Goal: Transaction & Acquisition: Purchase product/service

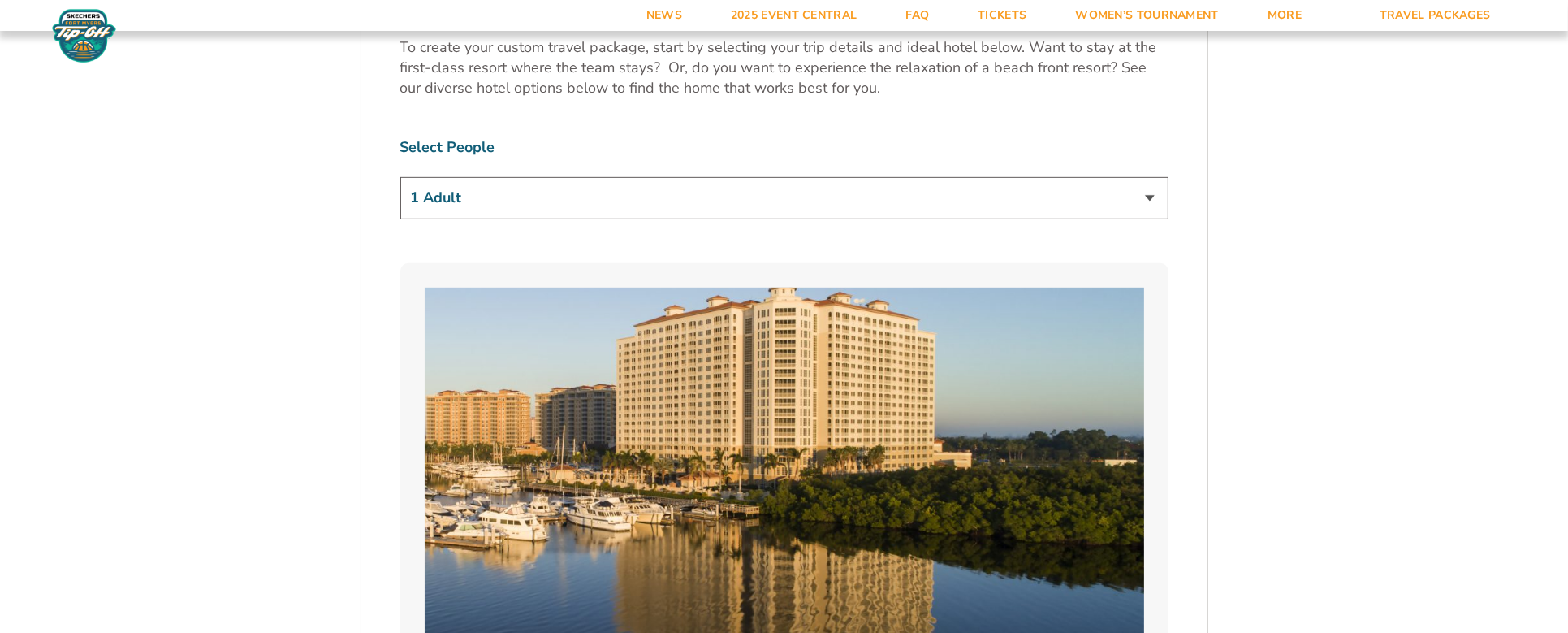
scroll to position [1056, 0]
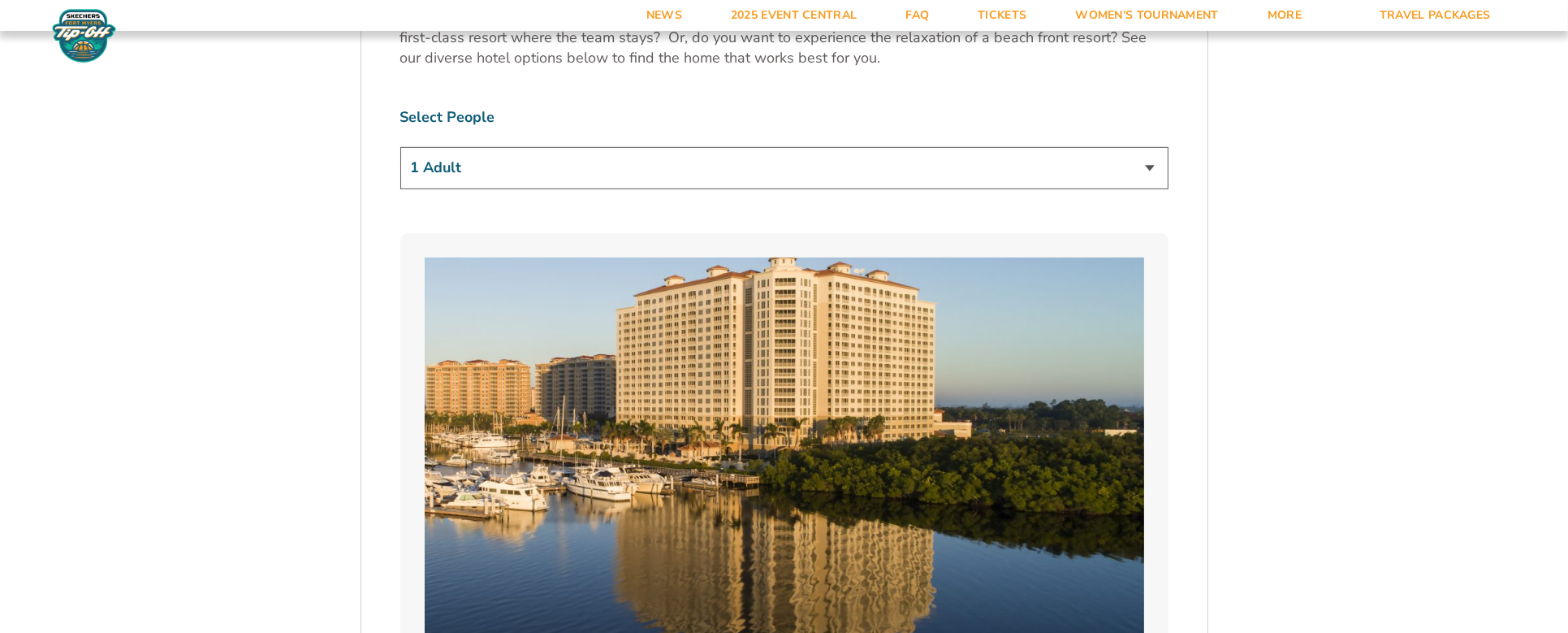
click at [732, 173] on select "1 Adult 2 Adults 3 Adults 4 Adults 2 Adults + 1 Child 2 Adults + 2 Children 2 A…" at bounding box center [784, 168] width 768 height 41
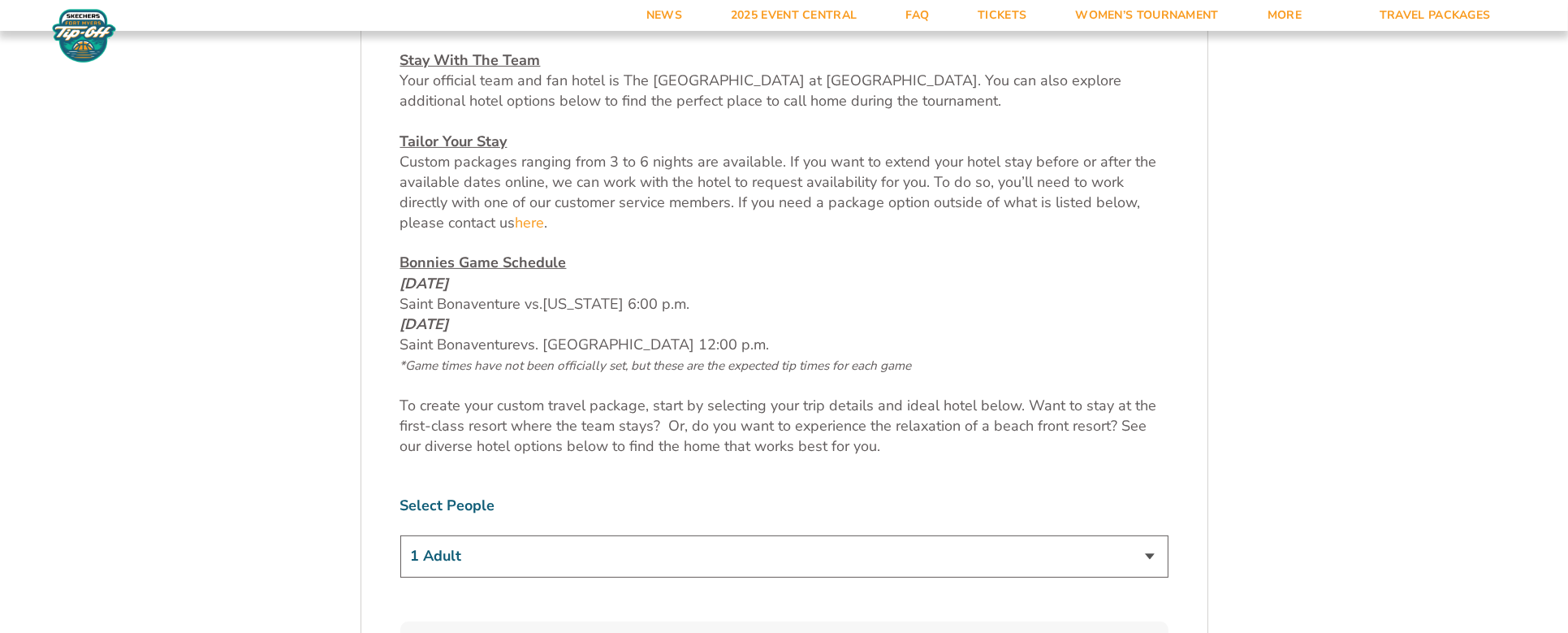
scroll to position [742, 0]
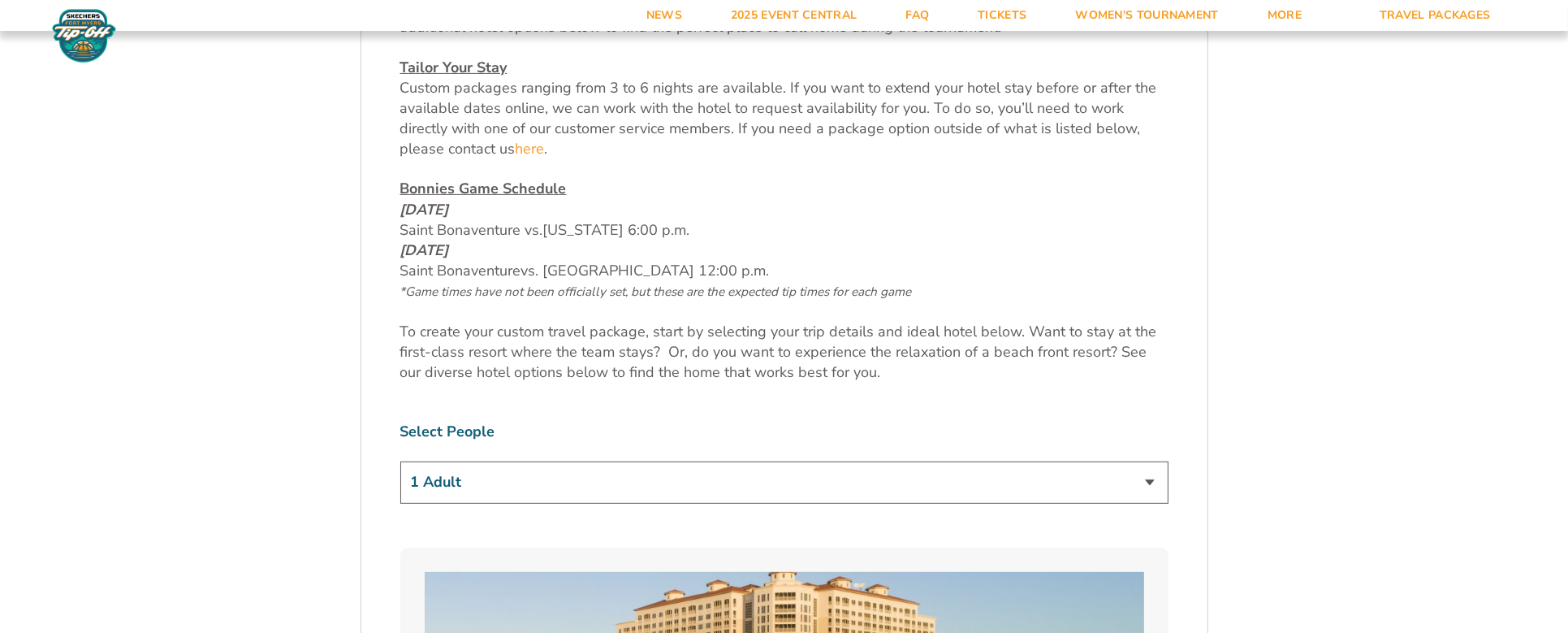
click at [558, 477] on select "1 Adult 2 Adults 3 Adults 4 Adults 2 Adults + 1 Child 2 Adults + 2 Children 2 A…" at bounding box center [784, 482] width 768 height 41
click at [400, 461] on select "1 Adult 2 Adults 3 Adults 4 Adults 2 Adults + 1 Child 2 Adults + 2 Children 2 A…" at bounding box center [784, 482] width 768 height 41
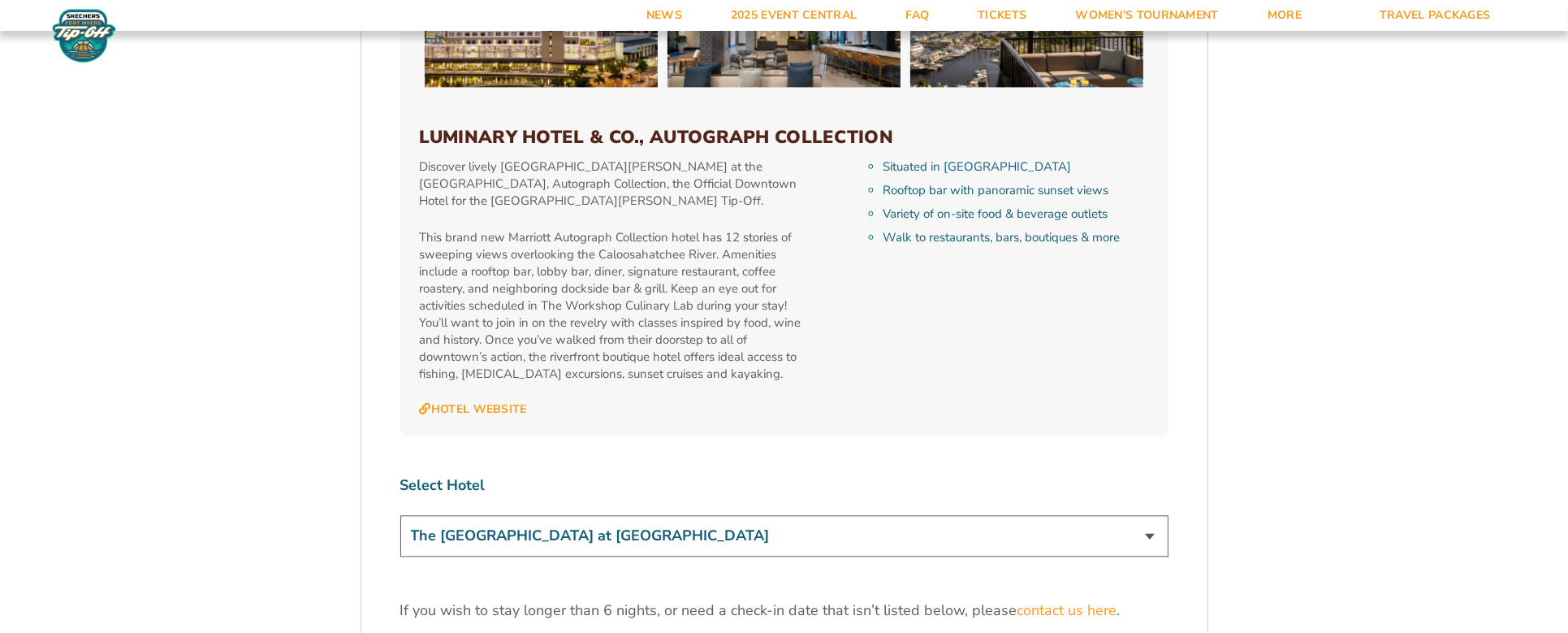
scroll to position [4632, 0]
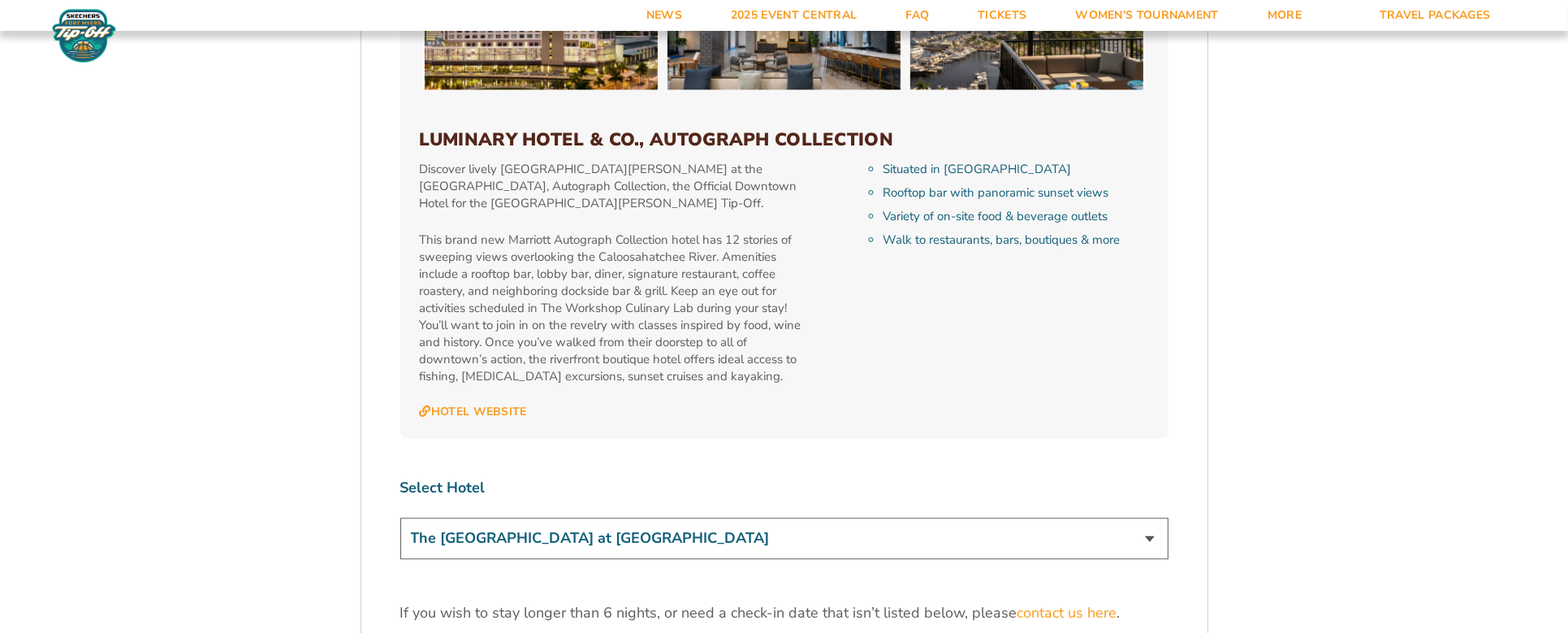
click at [610, 518] on select "The [GEOGRAPHIC_DATA] at [GEOGRAPHIC_DATA] [GEOGRAPHIC_DATA] [GEOGRAPHIC_DATA],…" at bounding box center [784, 538] width 768 height 41
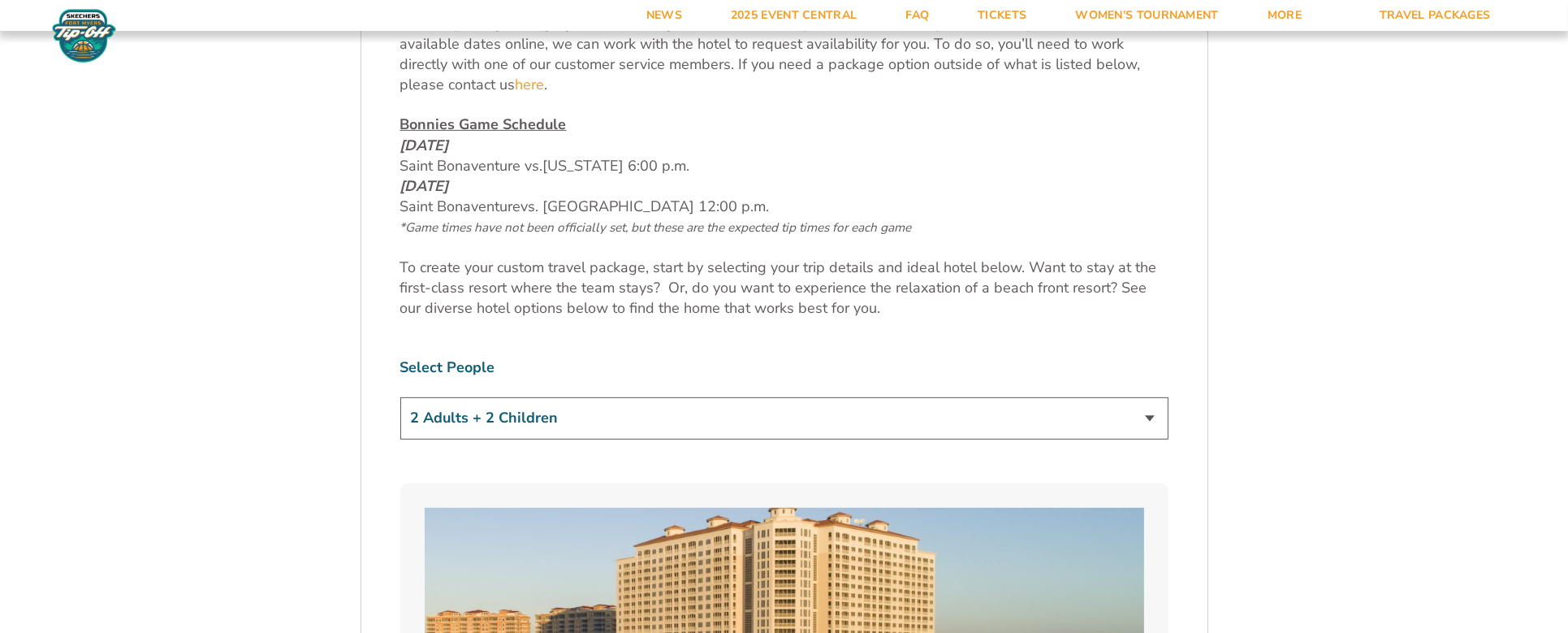
scroll to position [812, 0]
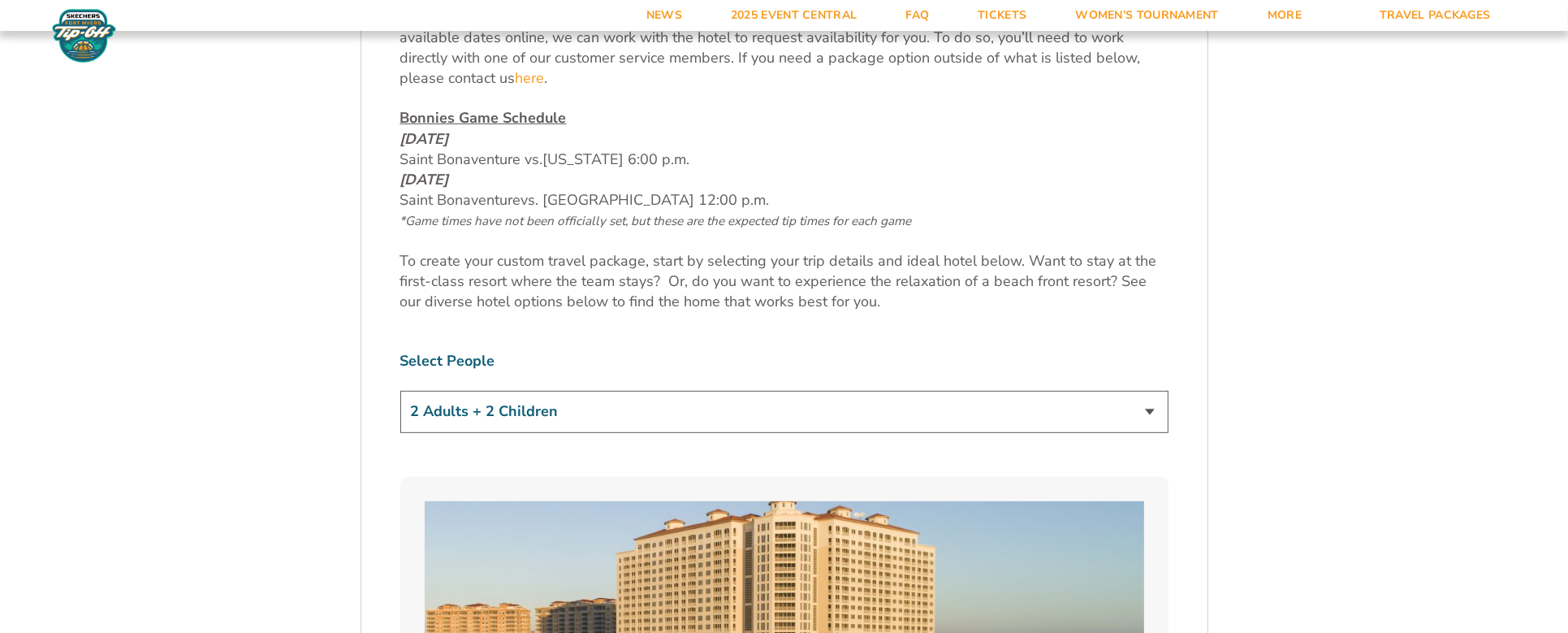
click at [600, 417] on select "1 Adult 2 Adults 3 Adults 4 Adults 2 Adults + 1 Child 2 Adults + 2 Children 2 A…" at bounding box center [784, 411] width 768 height 41
select select "4 Adults"
click at [400, 391] on select "1 Adult 2 Adults 3 Adults 4 Adults 2 Adults + 1 Child 2 Adults + 2 Children 2 A…" at bounding box center [784, 411] width 768 height 41
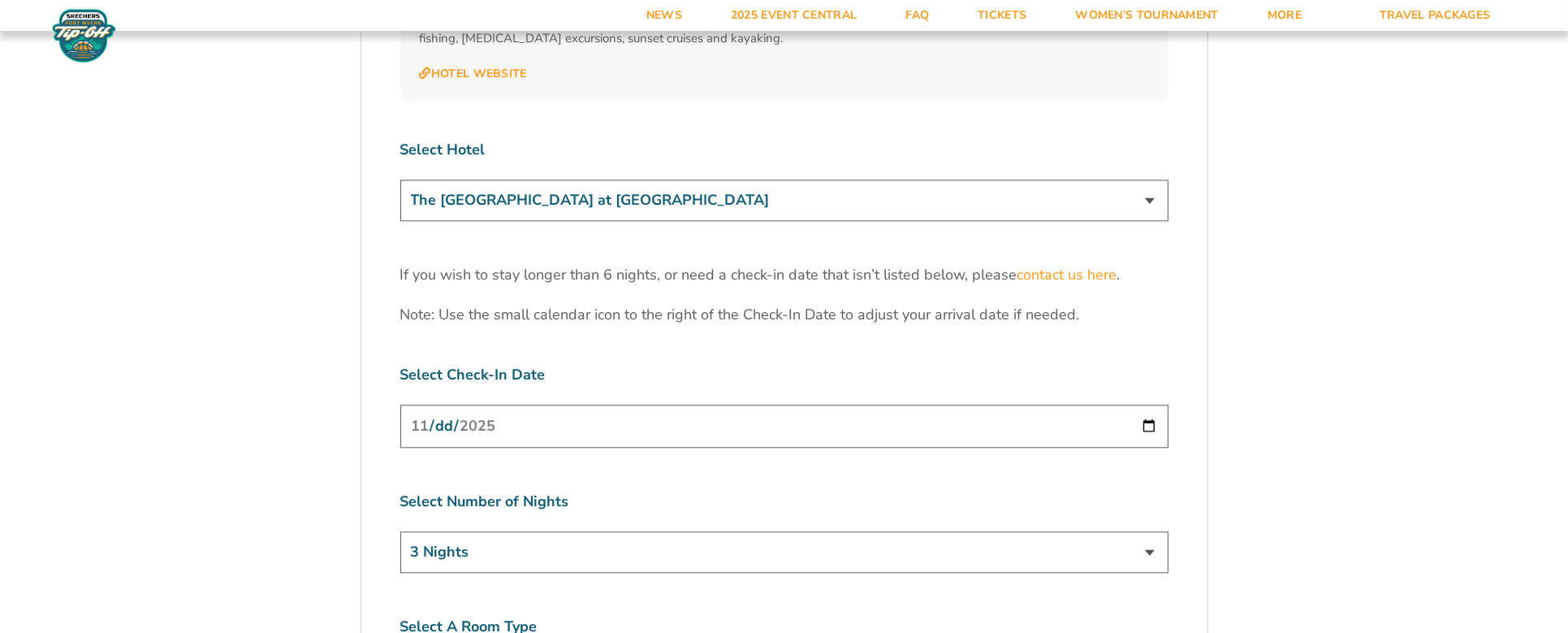
scroll to position [4876, 0]
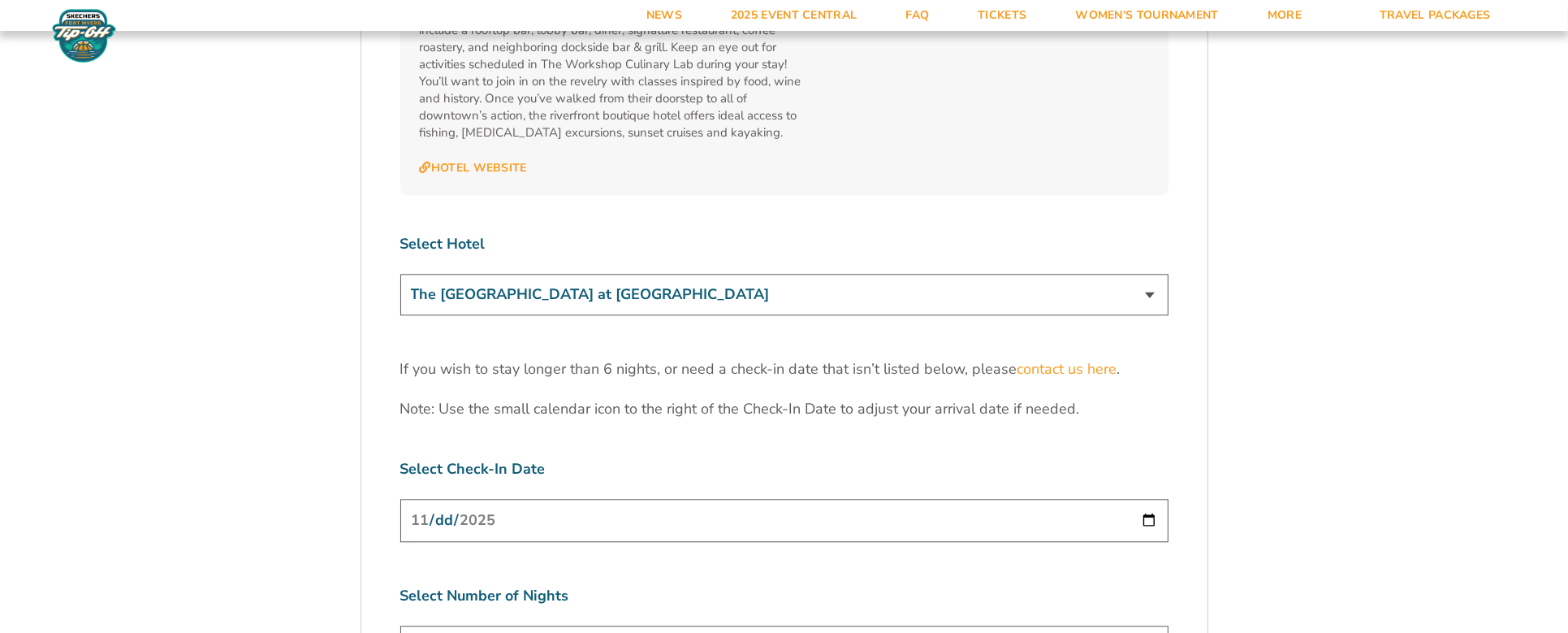
click at [589, 499] on input "[DATE]" at bounding box center [784, 520] width 768 height 43
click at [1152, 499] on input "[DATE]" at bounding box center [784, 520] width 768 height 43
type input "[DATE]"
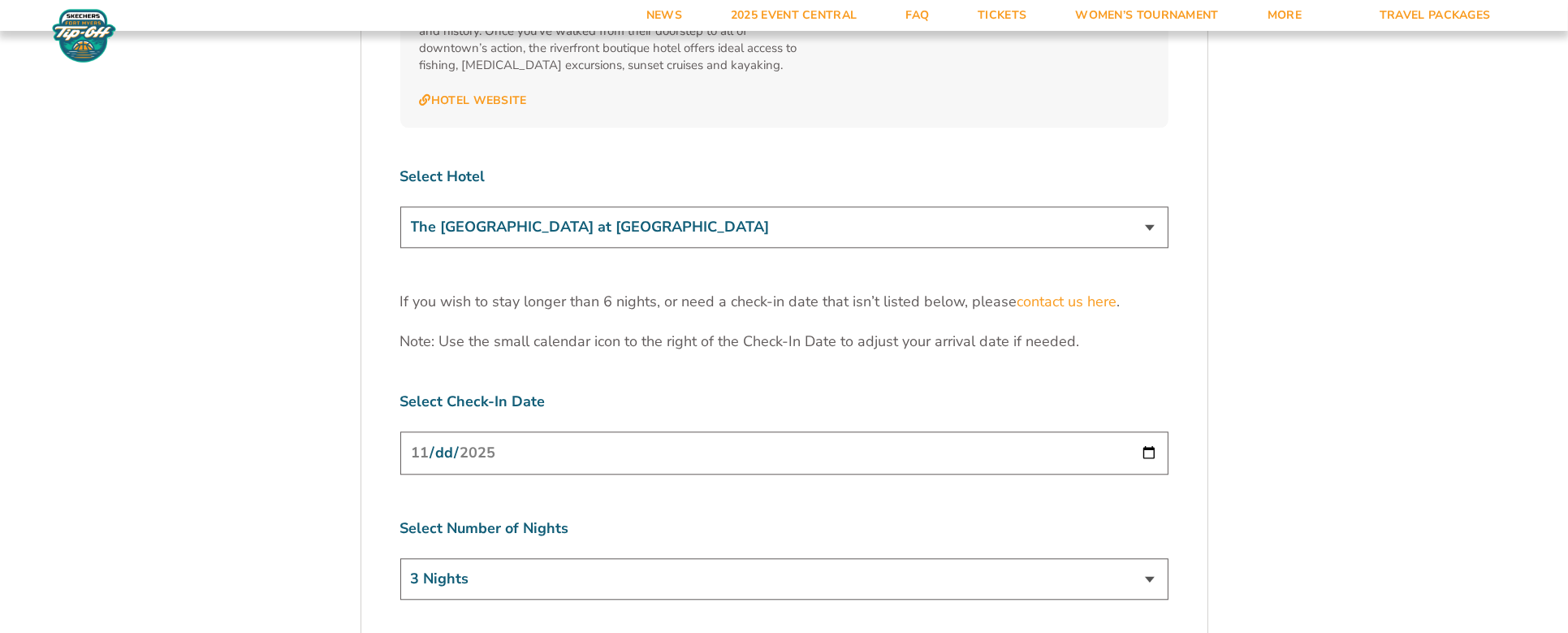
scroll to position [5039, 0]
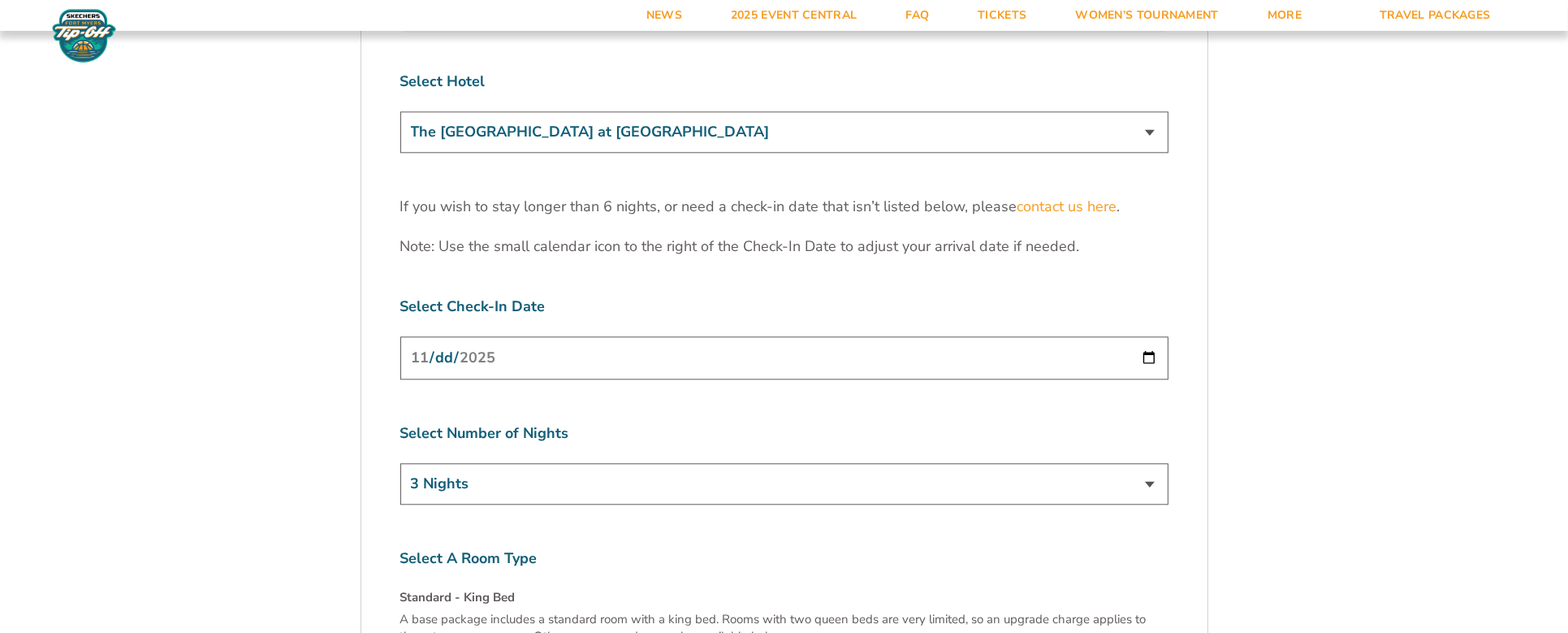
click at [566, 463] on select "3 Nights 4 Nights 5 Nights 6 Nights" at bounding box center [784, 483] width 768 height 41
select select "4 Nights"
click at [400, 463] on select "3 Nights 4 Nights 5 Nights 6 Nights" at bounding box center [784, 483] width 768 height 41
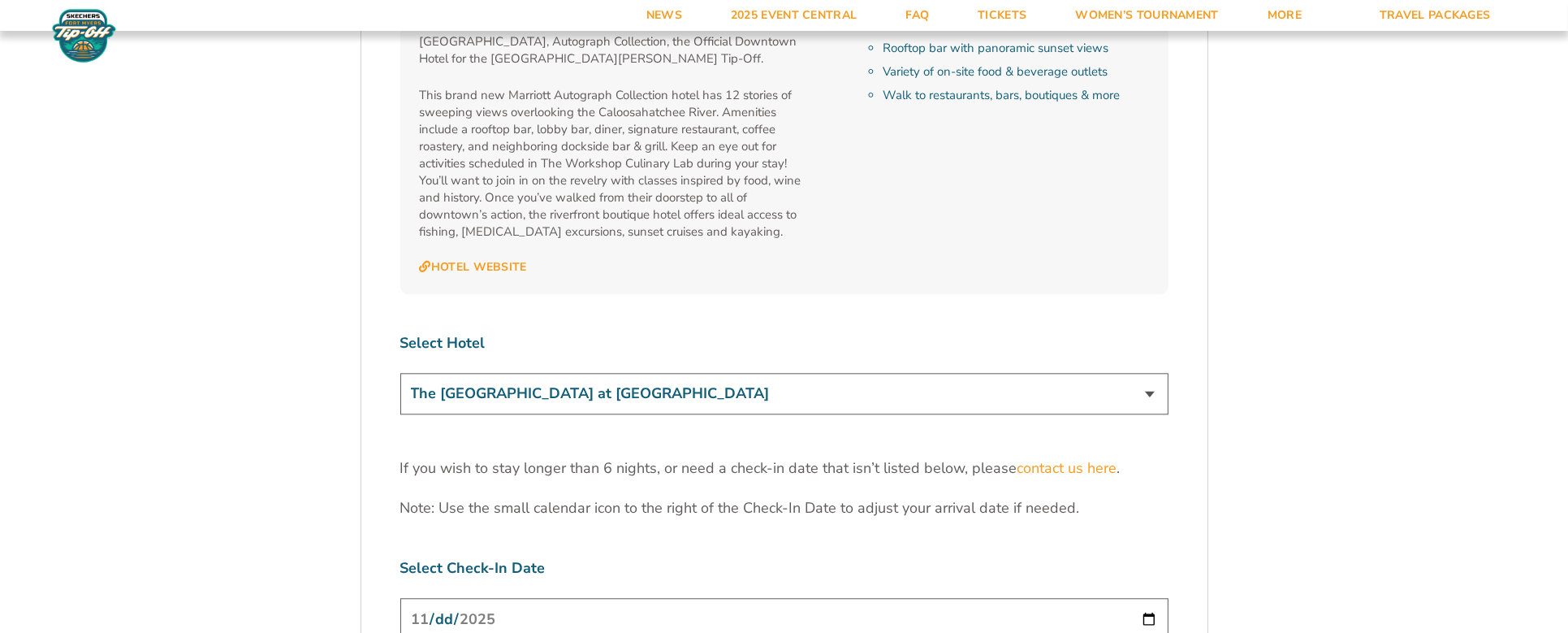
scroll to position [5201, 0]
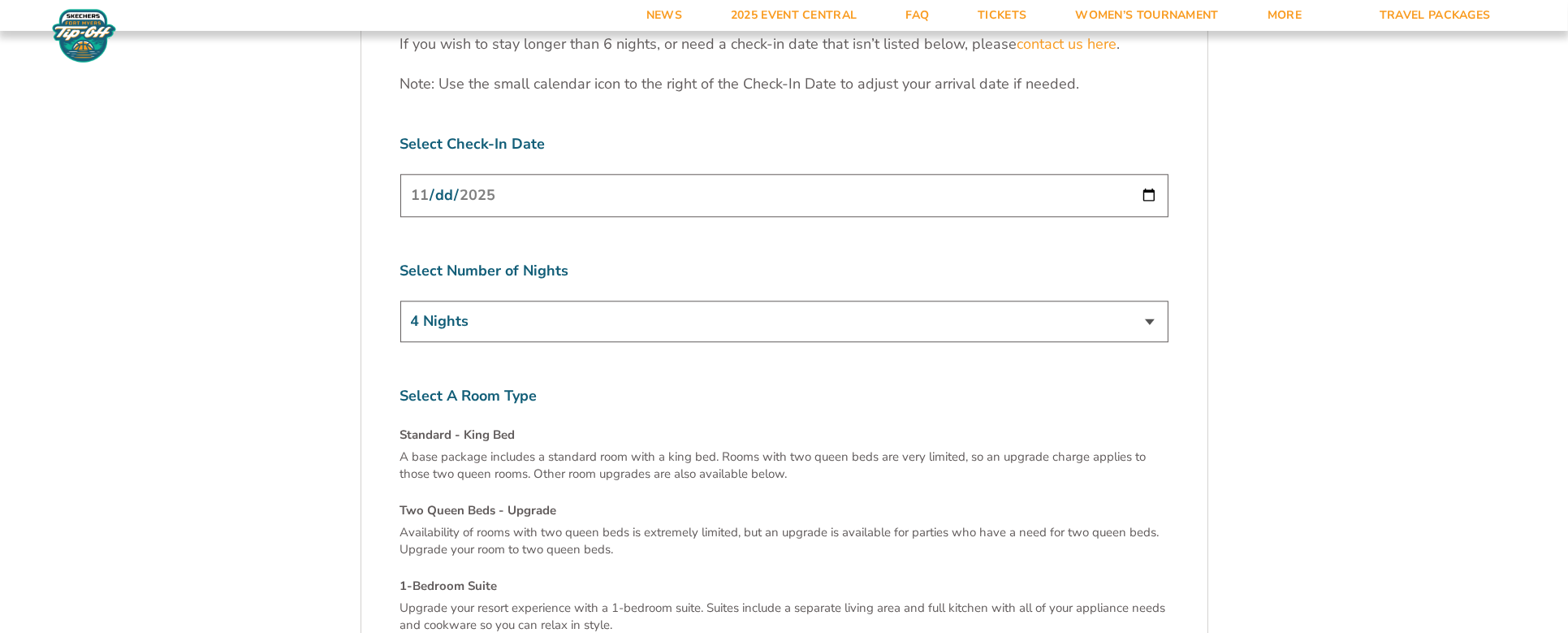
click at [784, 386] on label "Select A Room Type" at bounding box center [784, 396] width 768 height 20
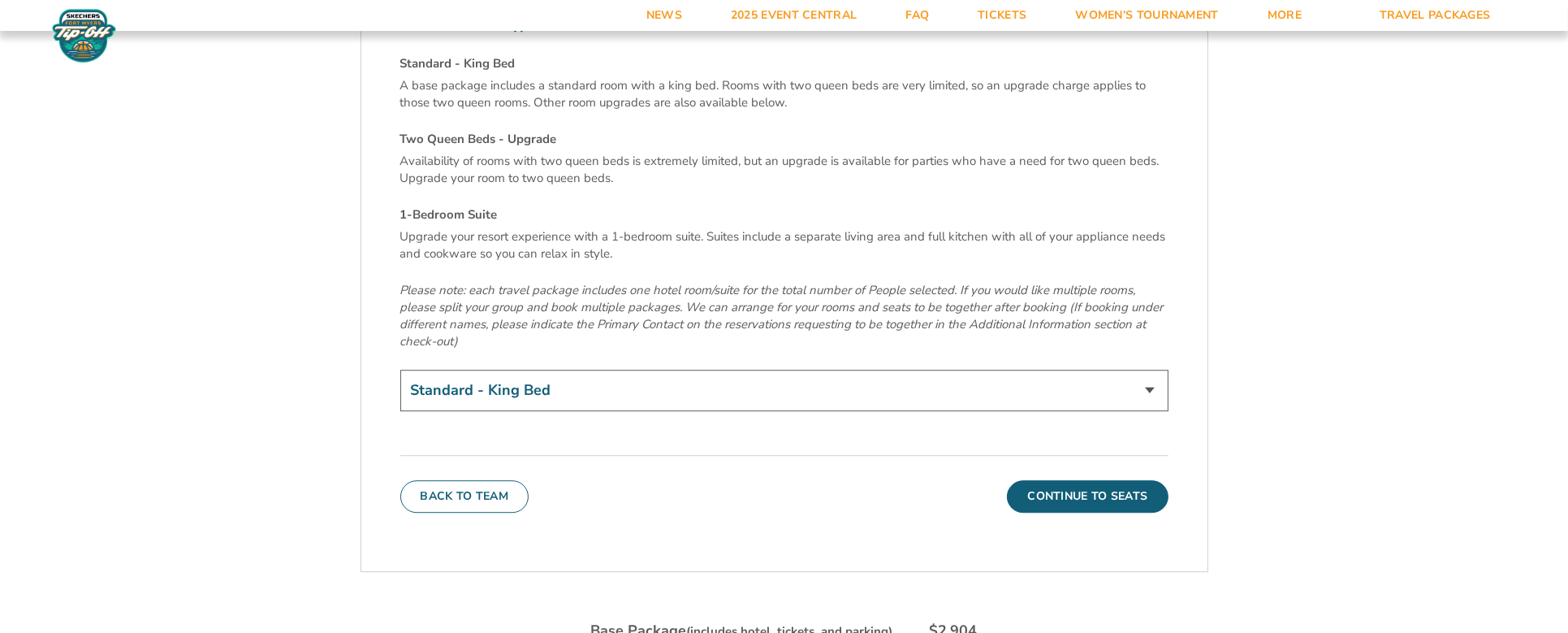
scroll to position [5607, 0]
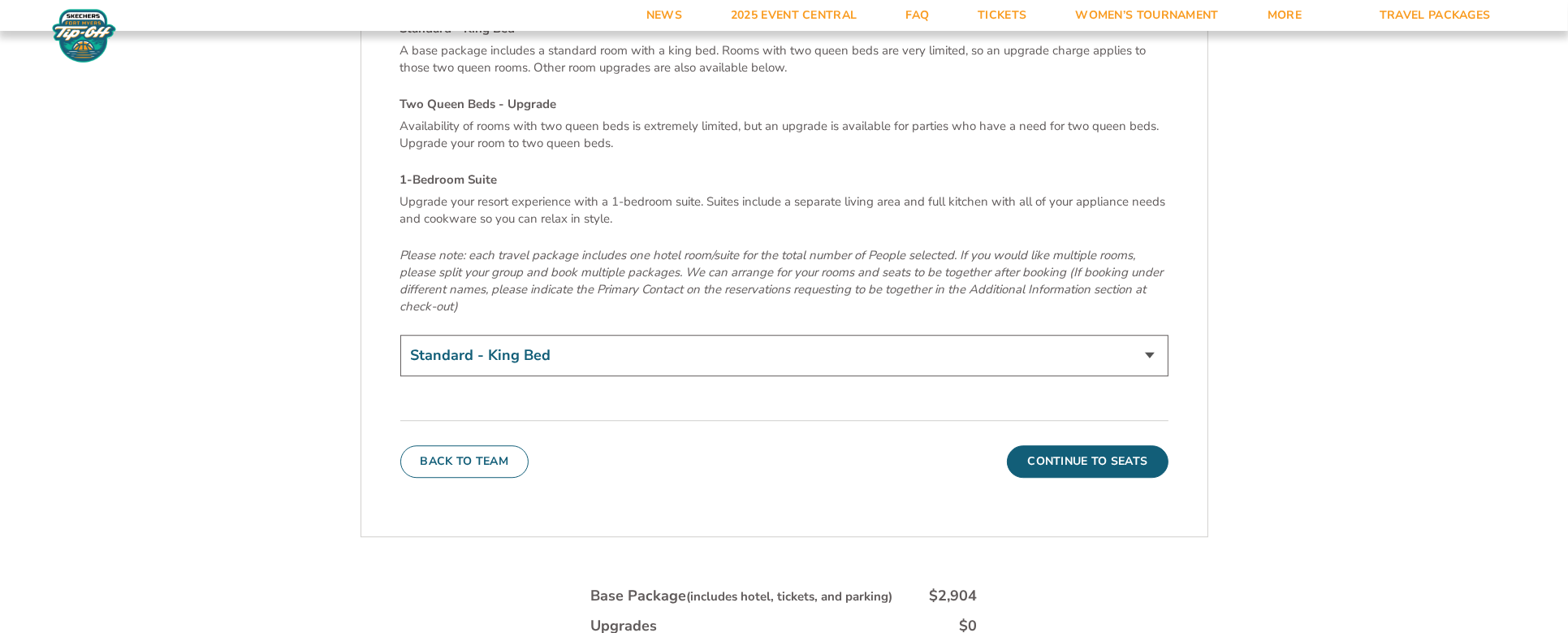
click at [798, 335] on select "Standard - King Bed Two Queen Beds - Upgrade (+$15 per night) 1-Bedroom Suite (…" at bounding box center [784, 355] width 768 height 41
select select "Two Queen Beds - Upgrade"
click at [400, 335] on select "Standard - King Bed Two Queen Beds - Upgrade (+$15 per night) 1-Bedroom Suite (…" at bounding box center [784, 355] width 768 height 41
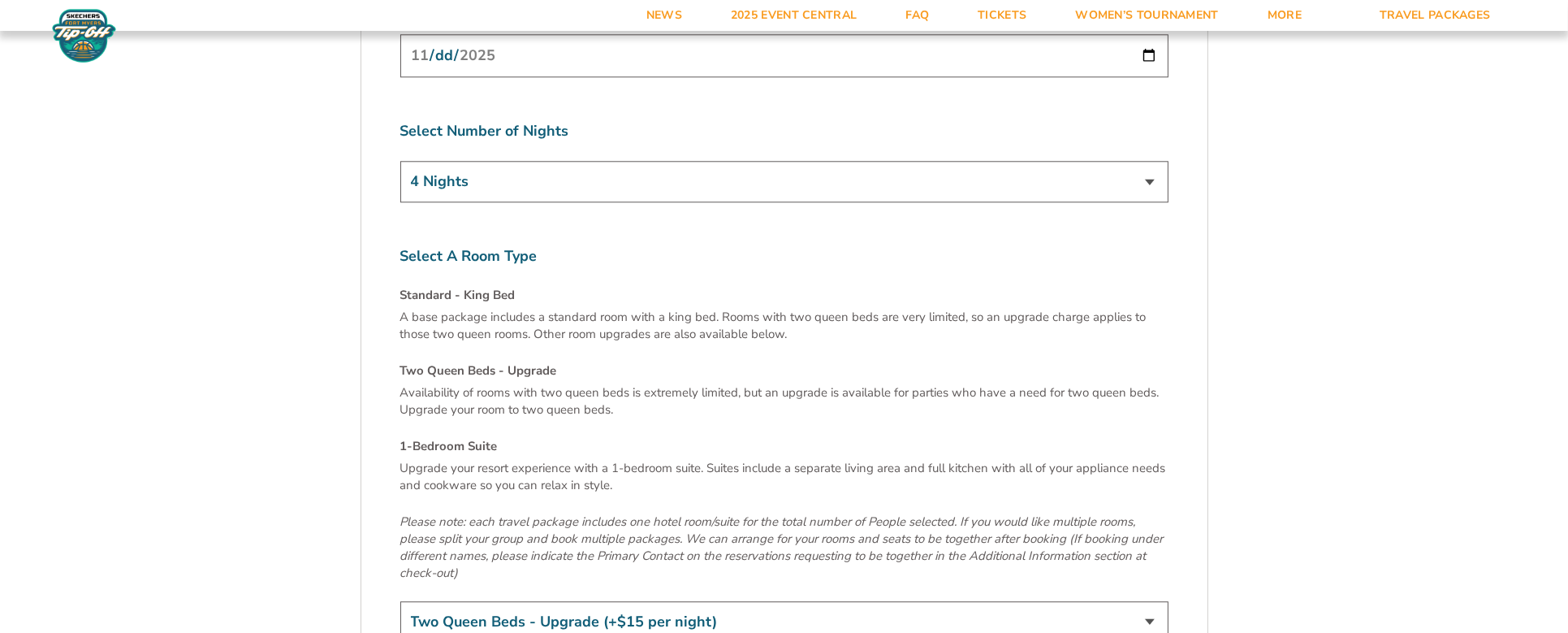
scroll to position [5777, 0]
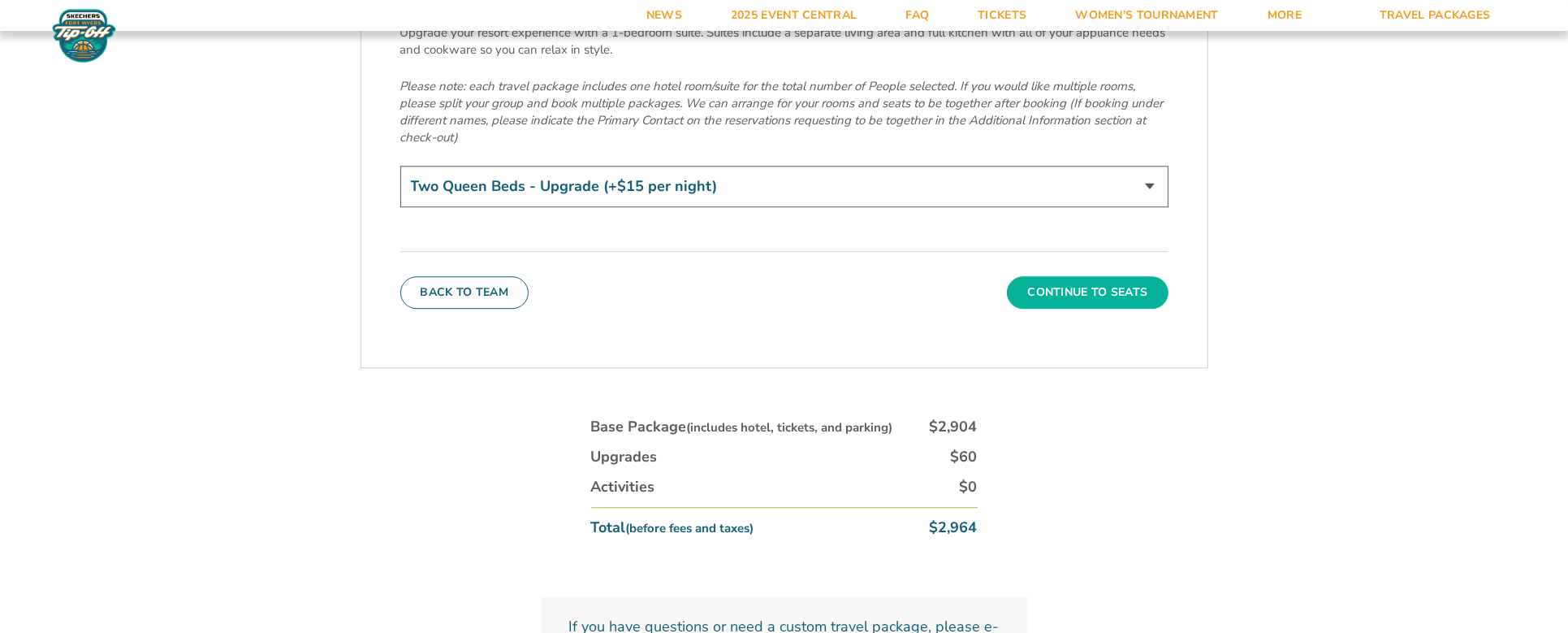
click at [1134, 276] on button "Continue To Seats" at bounding box center [1088, 292] width 161 height 32
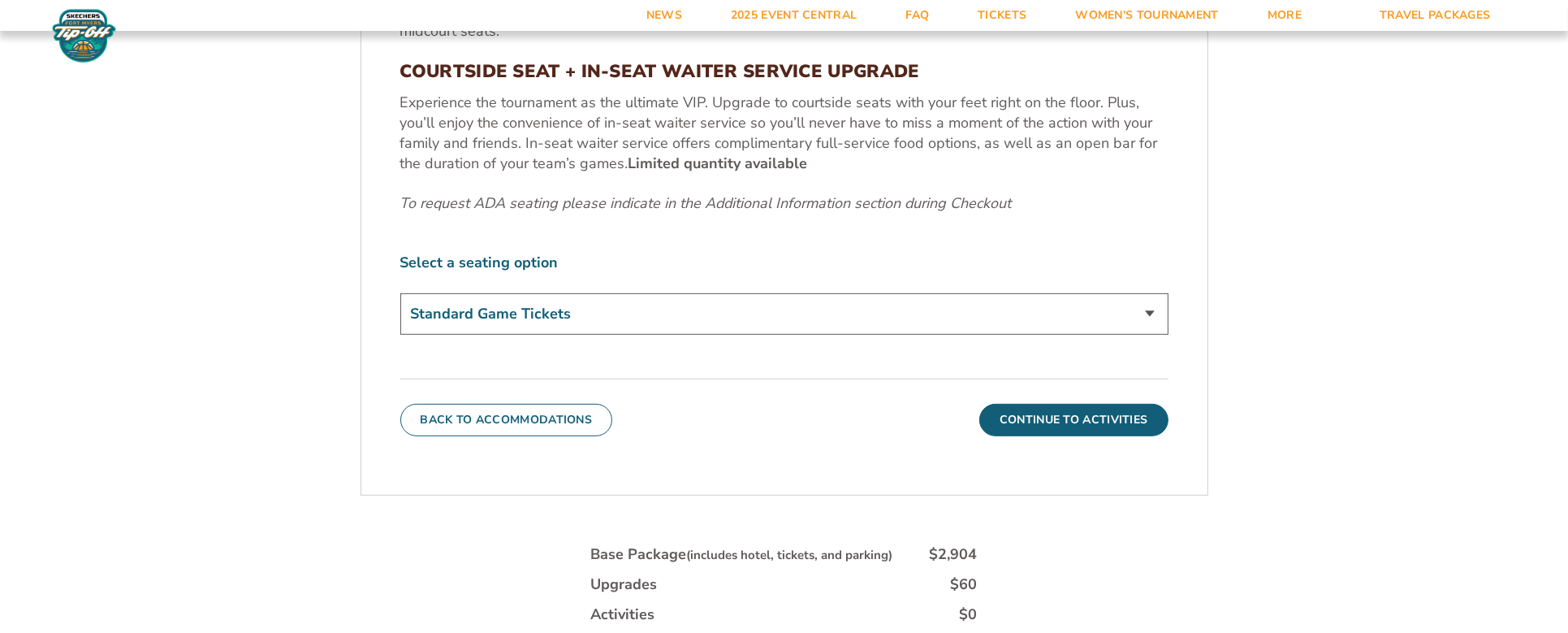
scroll to position [787, 0]
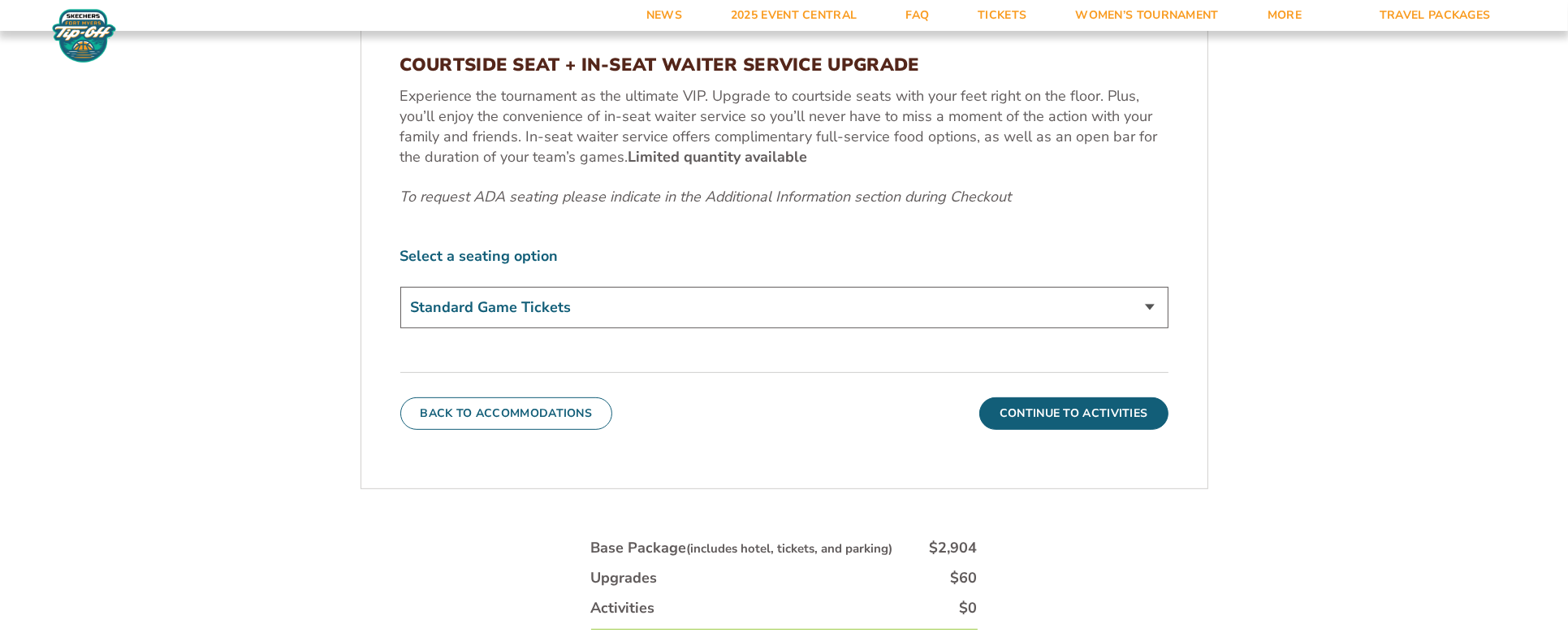
click at [865, 300] on select "Standard Game Tickets Midcourt Seat Upgrade (+$100 per person) Courtside Seat +…" at bounding box center [784, 307] width 768 height 41
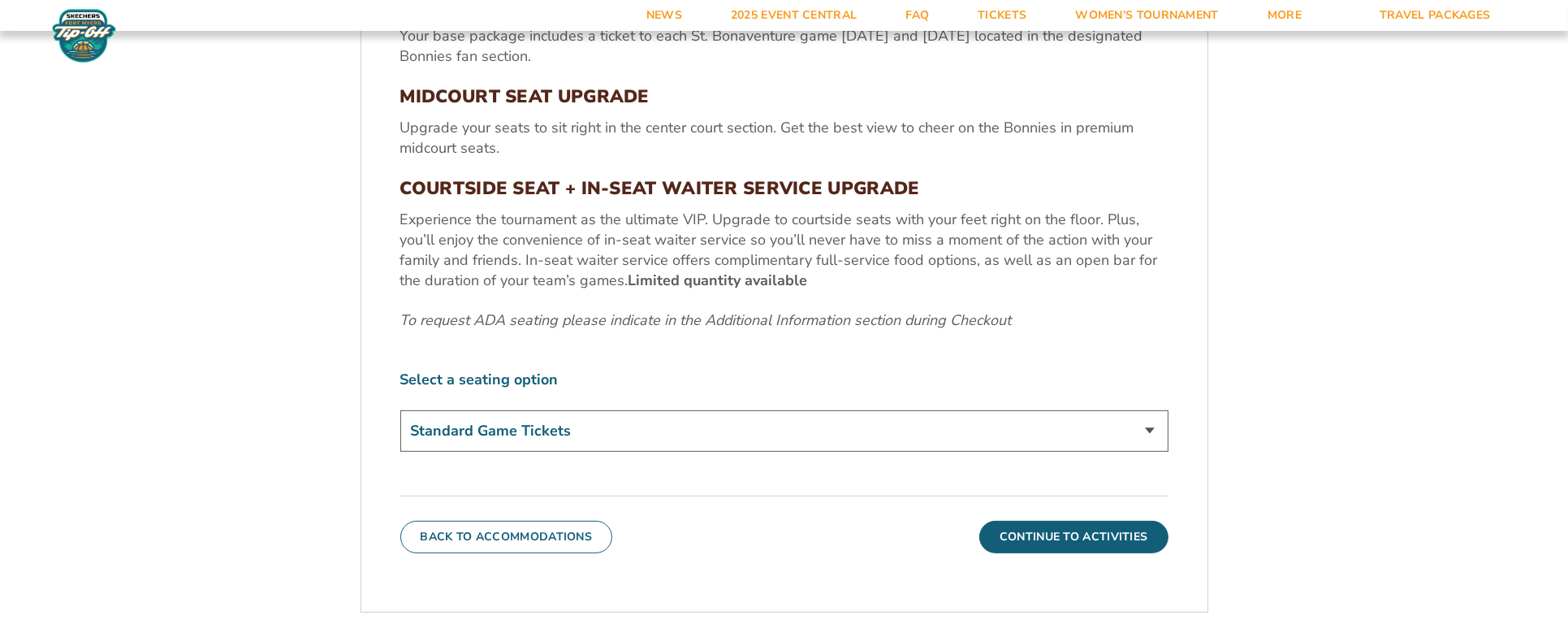
scroll to position [624, 0]
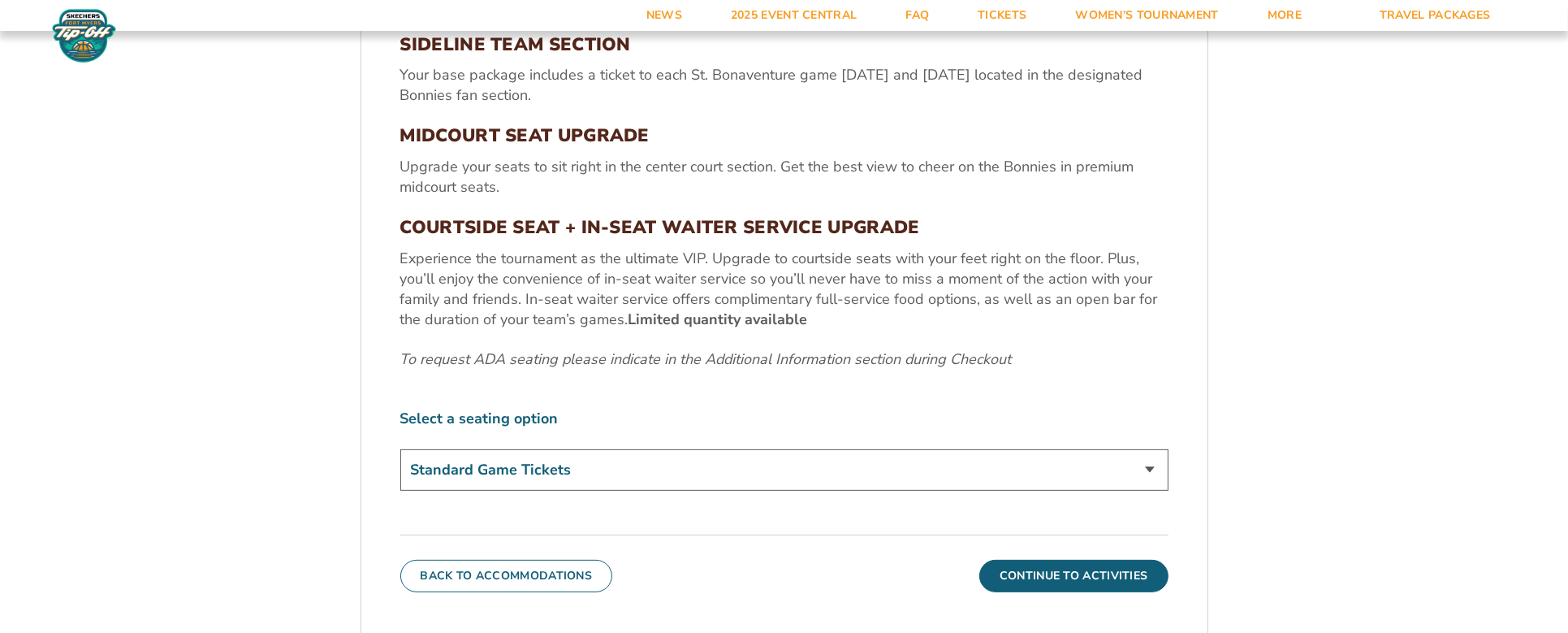
click at [1027, 462] on select "Standard Game Tickets Midcourt Seat Upgrade (+$100 per person) Courtside Seat +…" at bounding box center [784, 470] width 768 height 41
select select "Midcourt Seat Upgrade"
click at [400, 449] on select "Standard Game Tickets Midcourt Seat Upgrade (+$100 per person) Courtside Seat +…" at bounding box center [784, 470] width 768 height 41
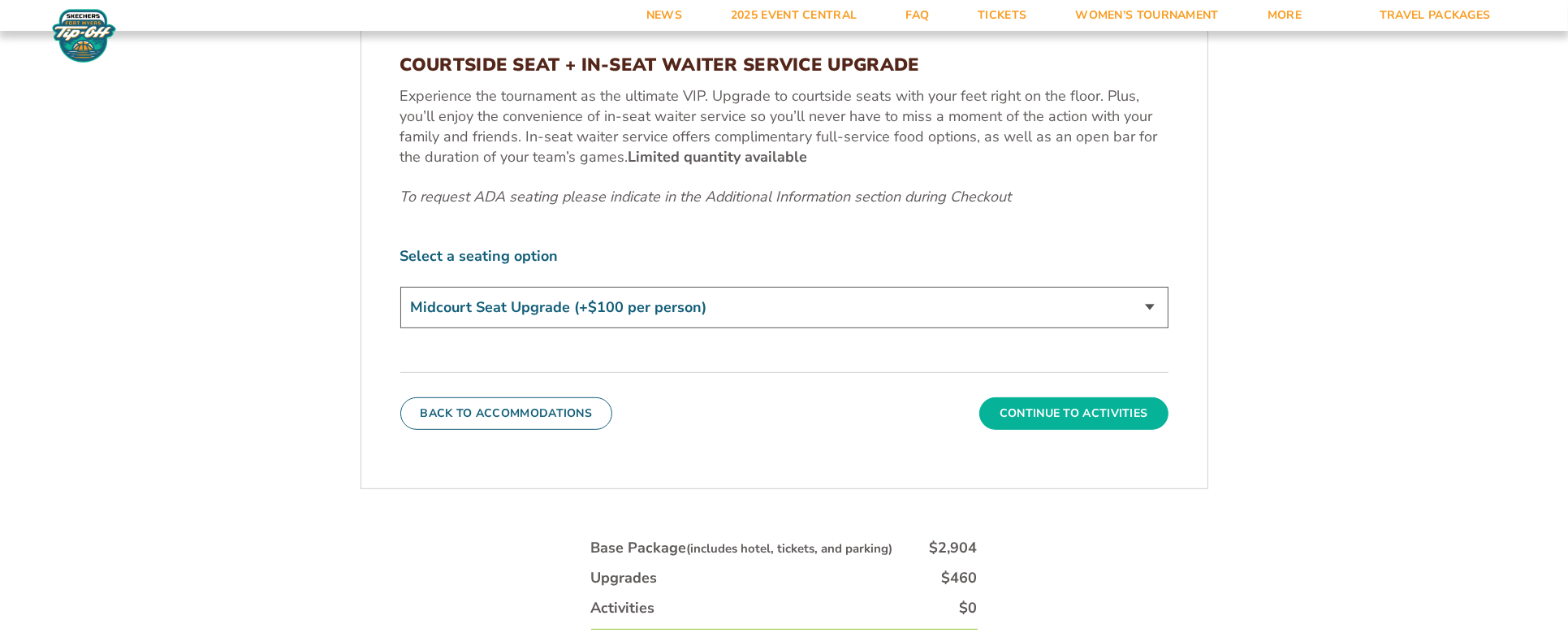
click at [1053, 419] on button "Continue To Activities" at bounding box center [1074, 414] width 189 height 32
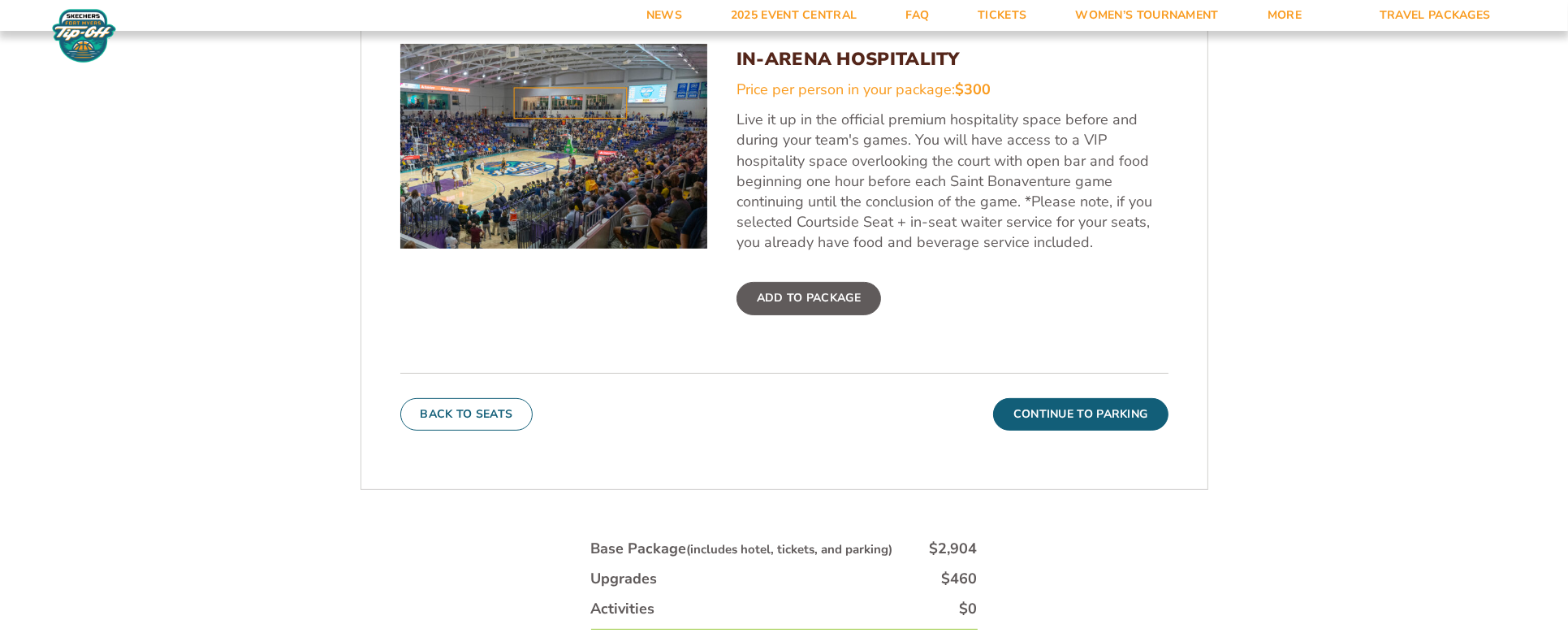
scroll to position [787, 0]
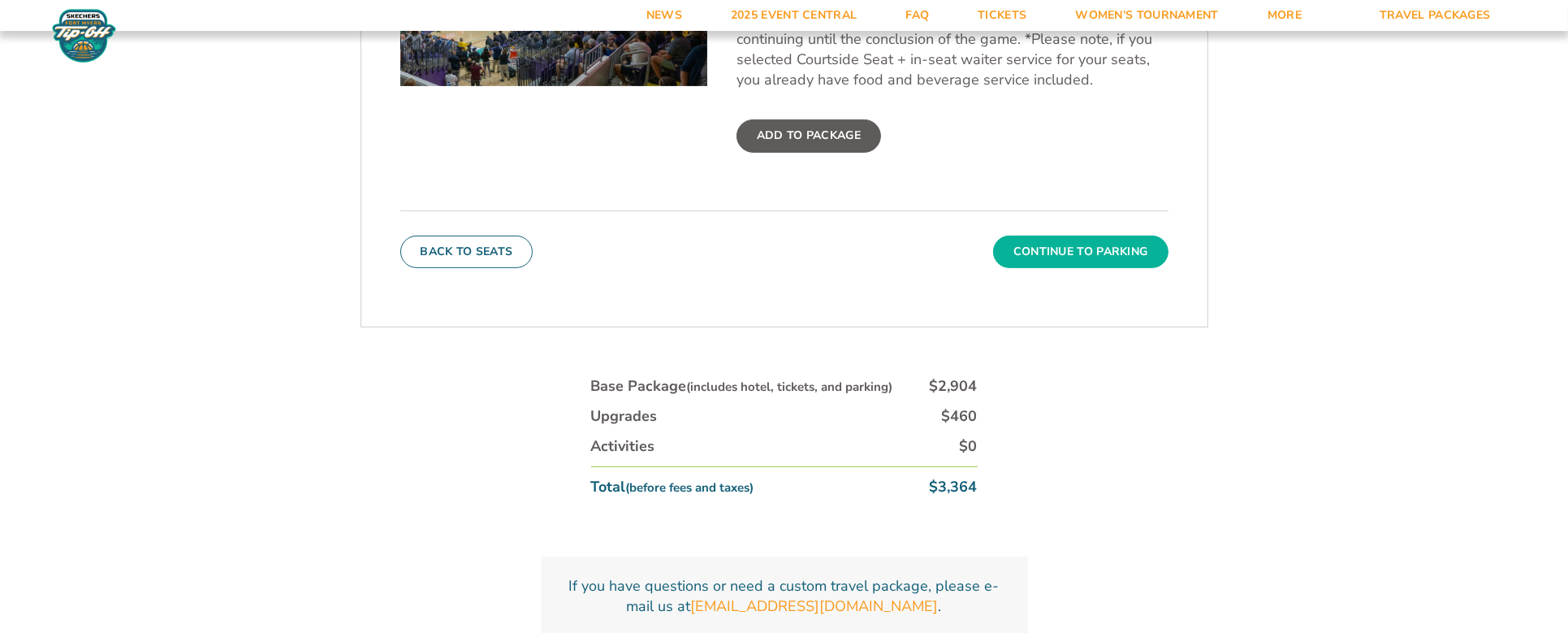
click at [1070, 254] on button "Continue To Parking" at bounding box center [1080, 251] width 175 height 32
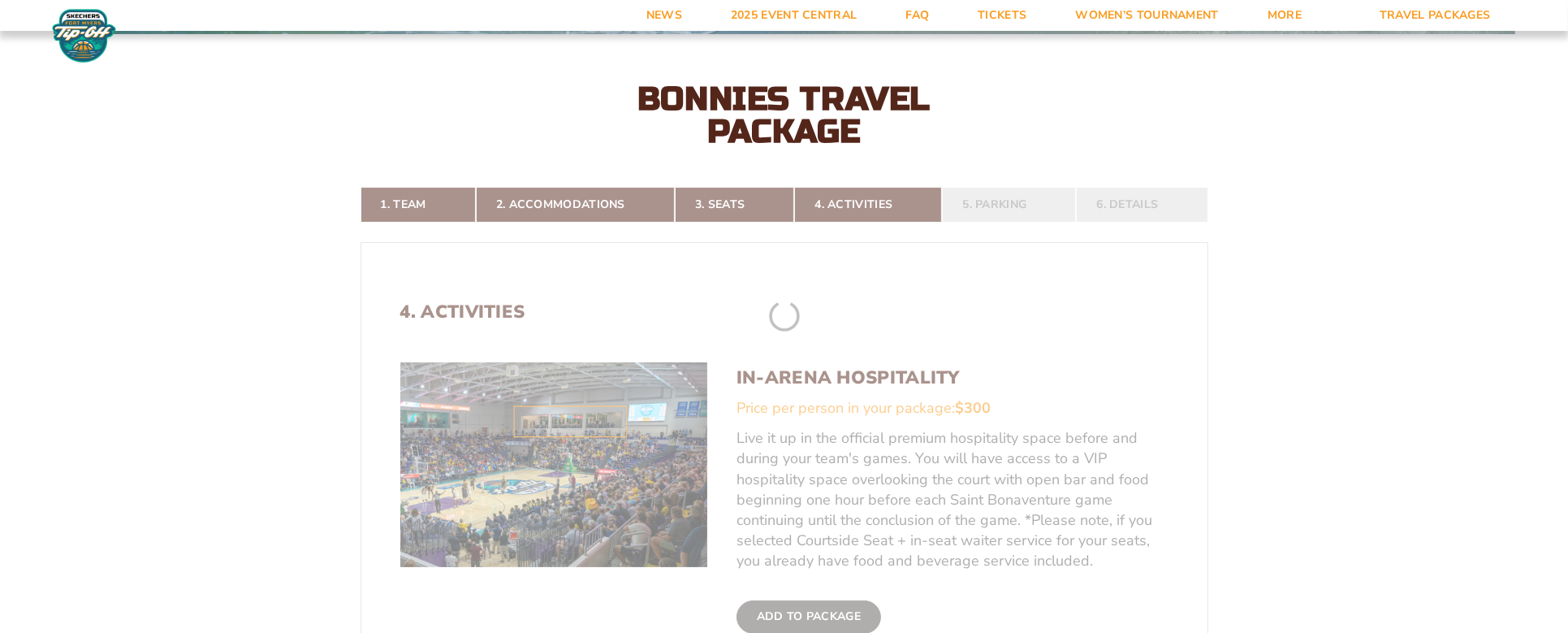
scroll to position [299, 0]
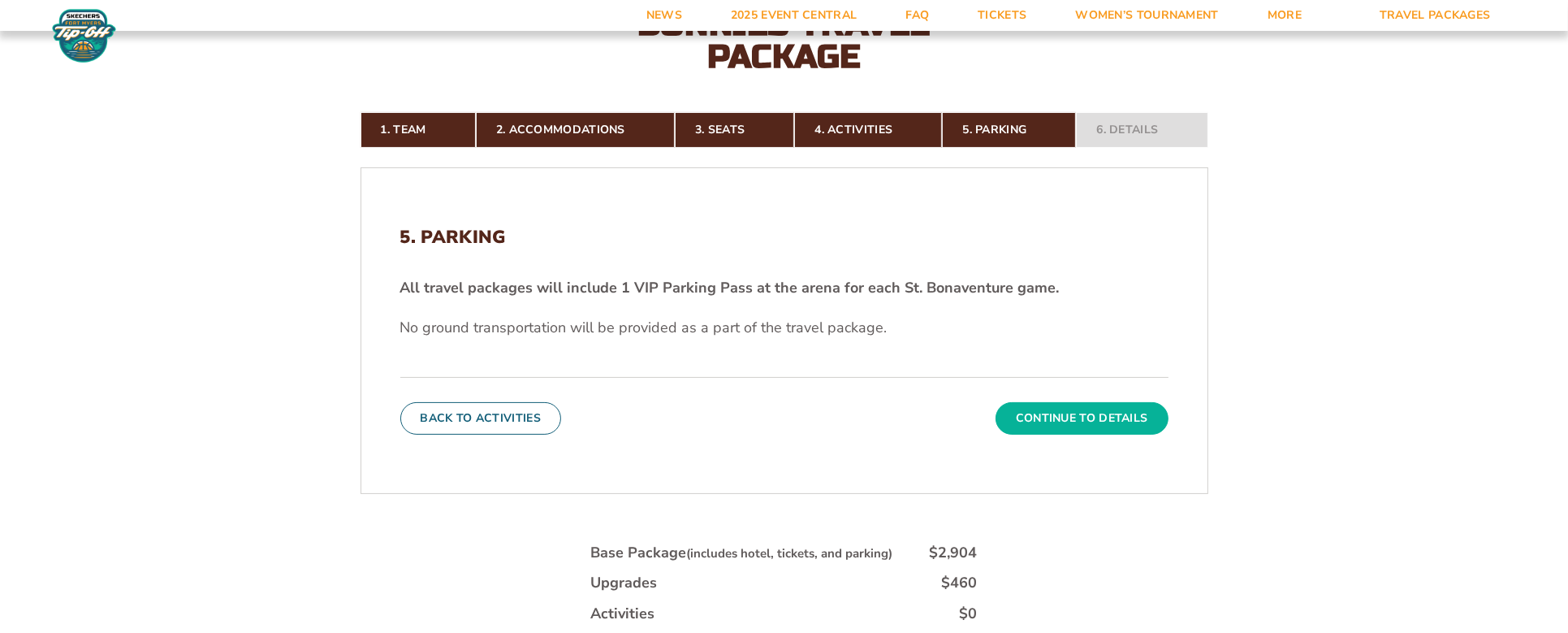
click at [1098, 417] on button "Continue To Details" at bounding box center [1082, 418] width 173 height 32
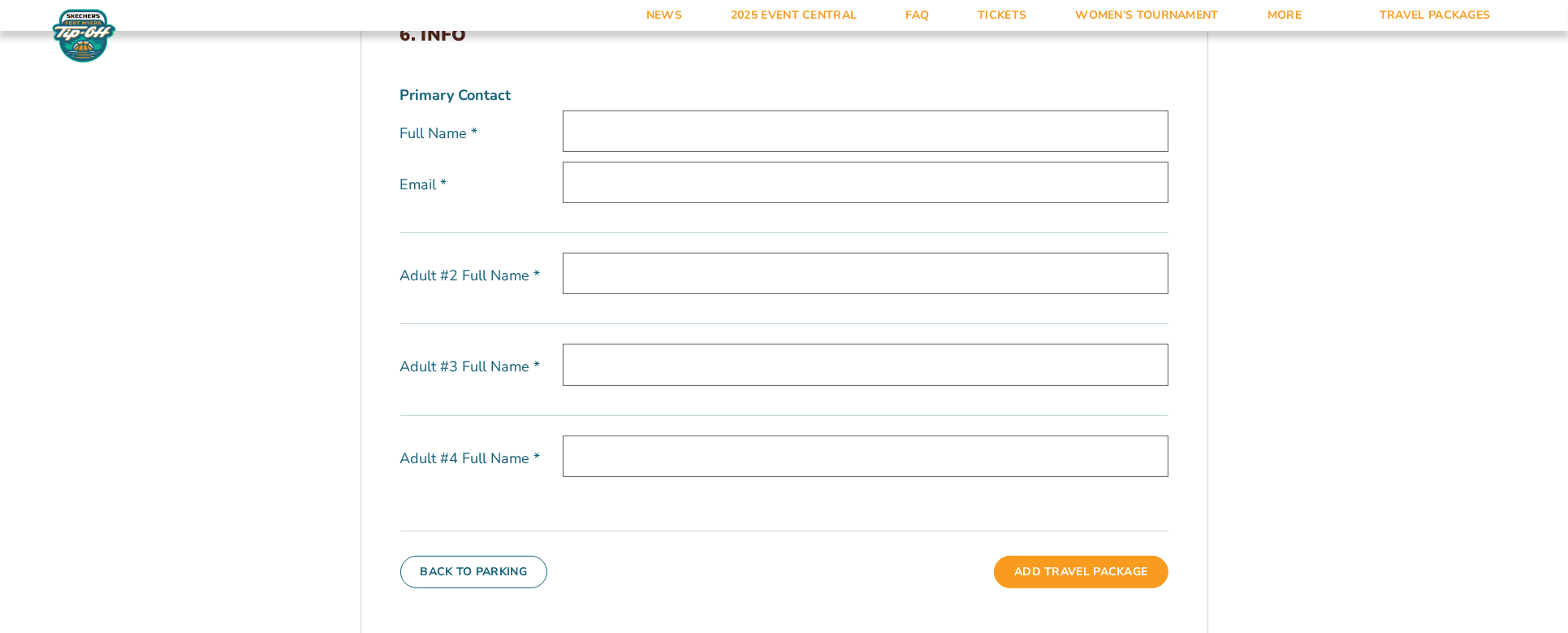
scroll to position [542, 0]
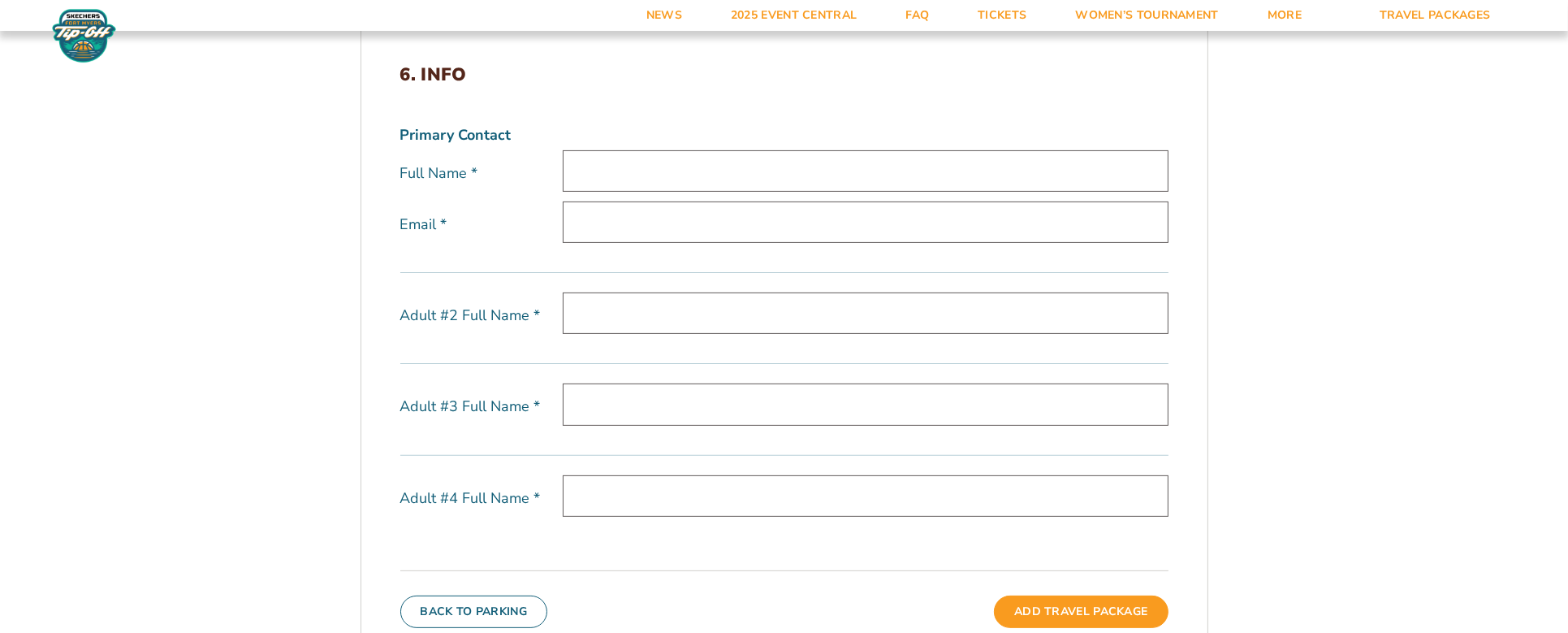
click at [652, 155] on input "text" at bounding box center [865, 171] width 606 height 41
type input "[PERSON_NAME]"
type input "[EMAIL_ADDRESS][DOMAIN_NAME]"
type input "[PERSON_NAME]"
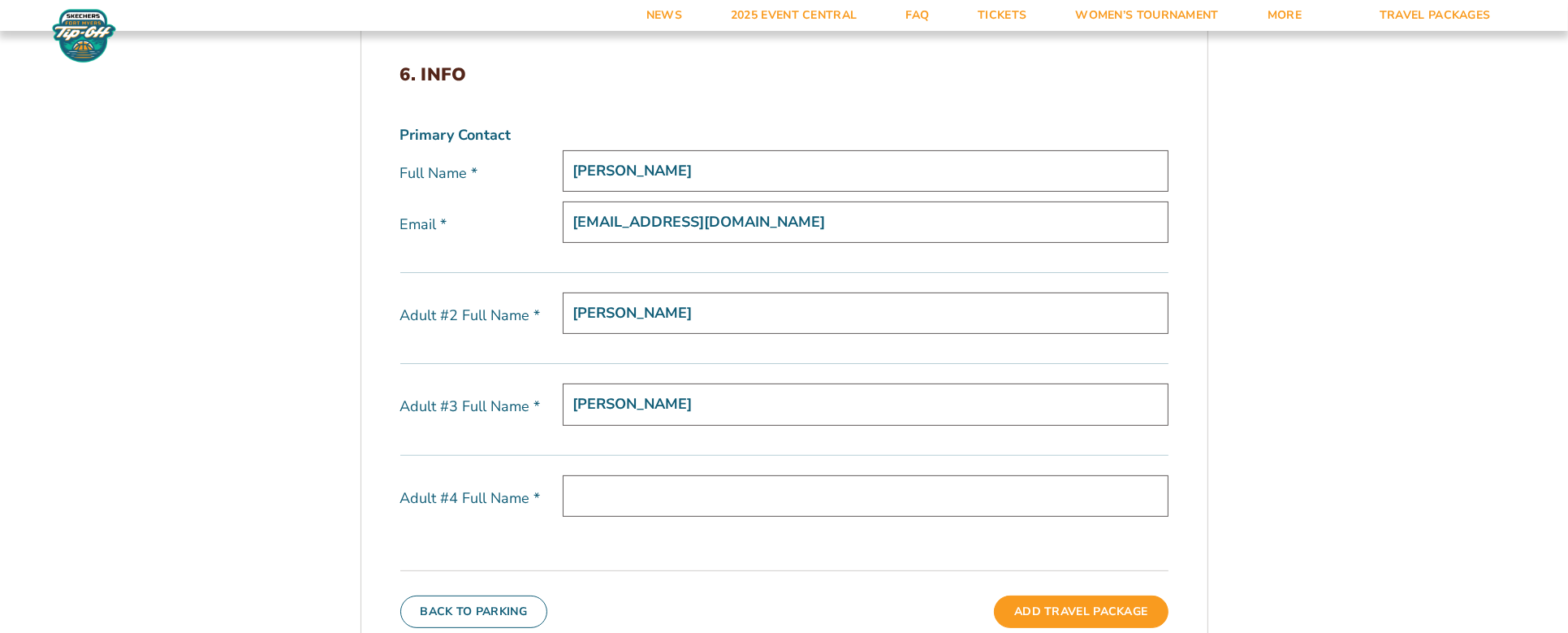
type input "[PERSON_NAME]"
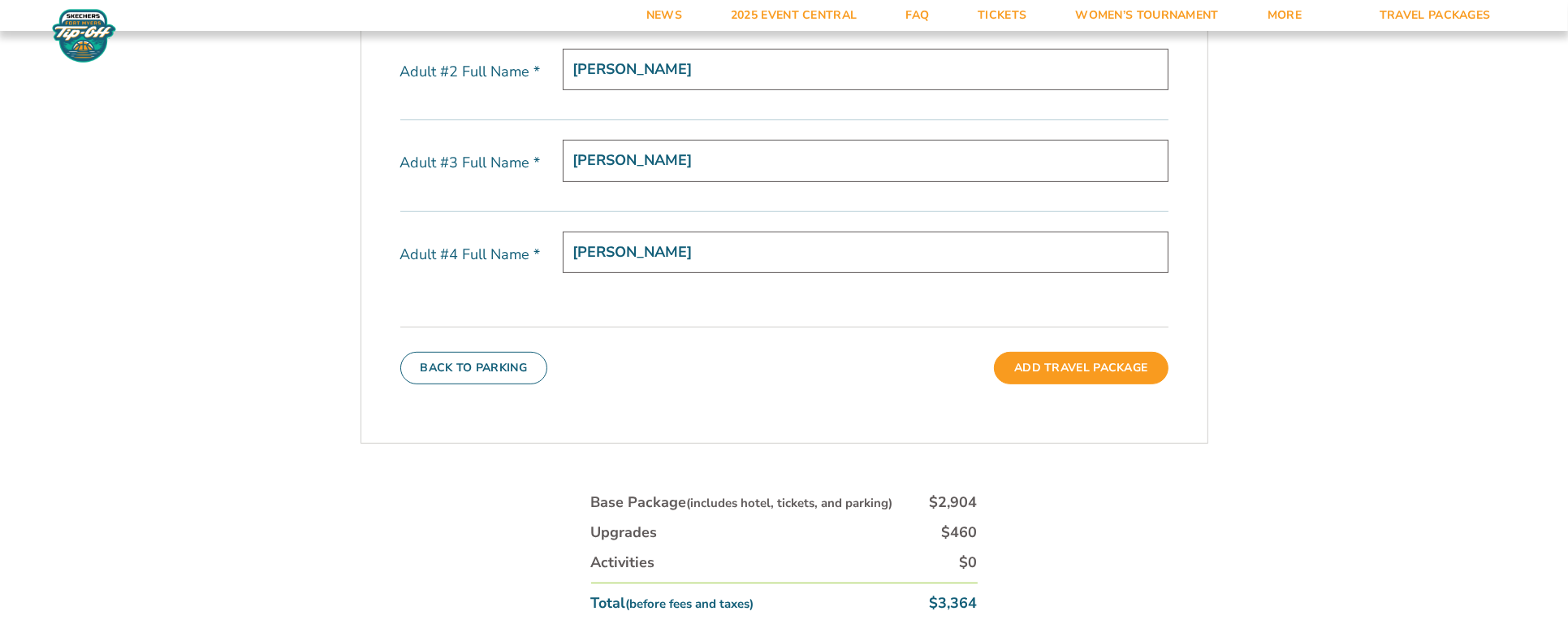
scroll to position [787, 0]
type input "[PERSON_NAME]"
click at [1036, 372] on button "Add Travel Package" at bounding box center [1080, 368] width 173 height 32
